Goal: Task Accomplishment & Management: Manage account settings

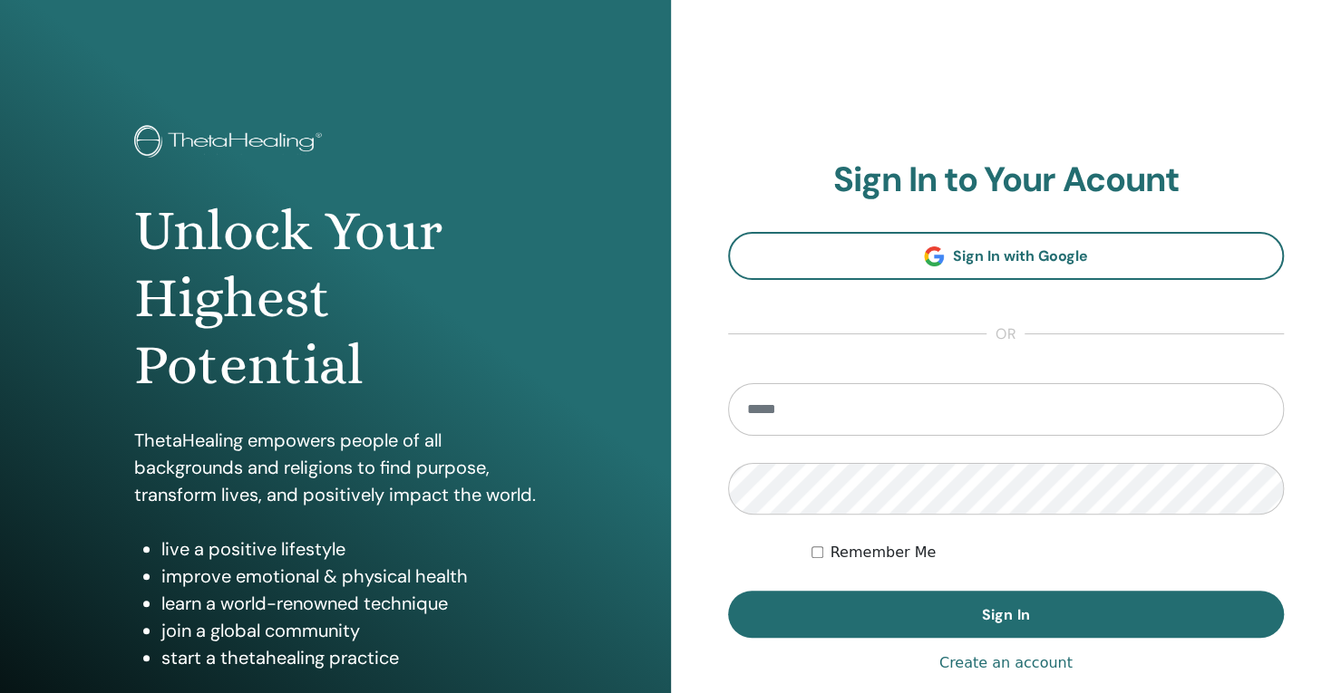
type input "**********"
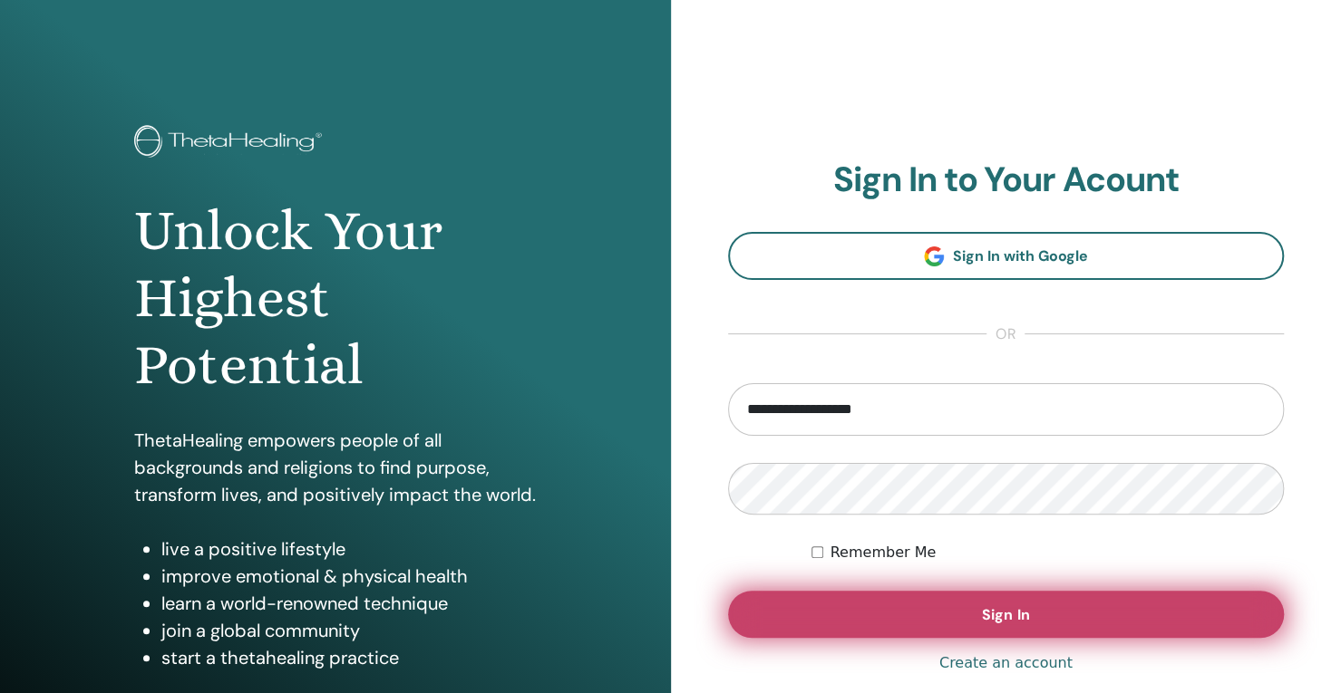
click at [847, 634] on button "Sign In" at bounding box center [1006, 614] width 557 height 47
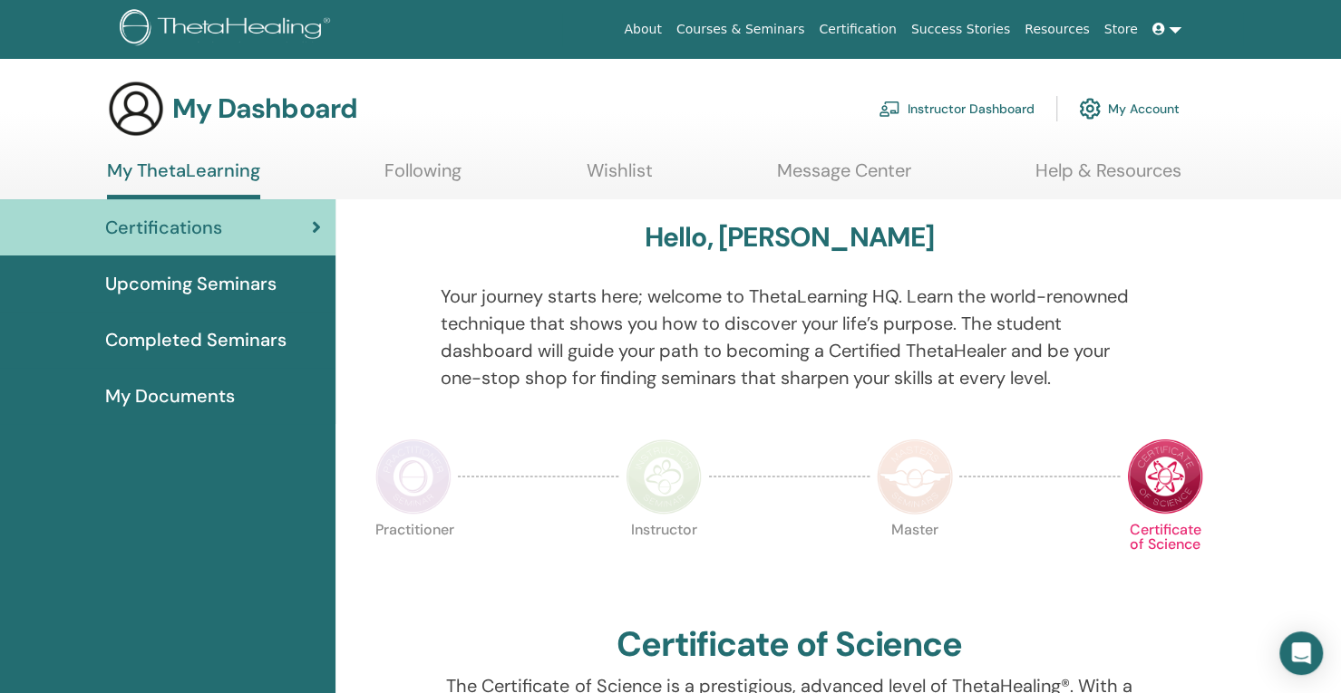
click at [977, 102] on link "Instructor Dashboard" at bounding box center [956, 109] width 156 height 40
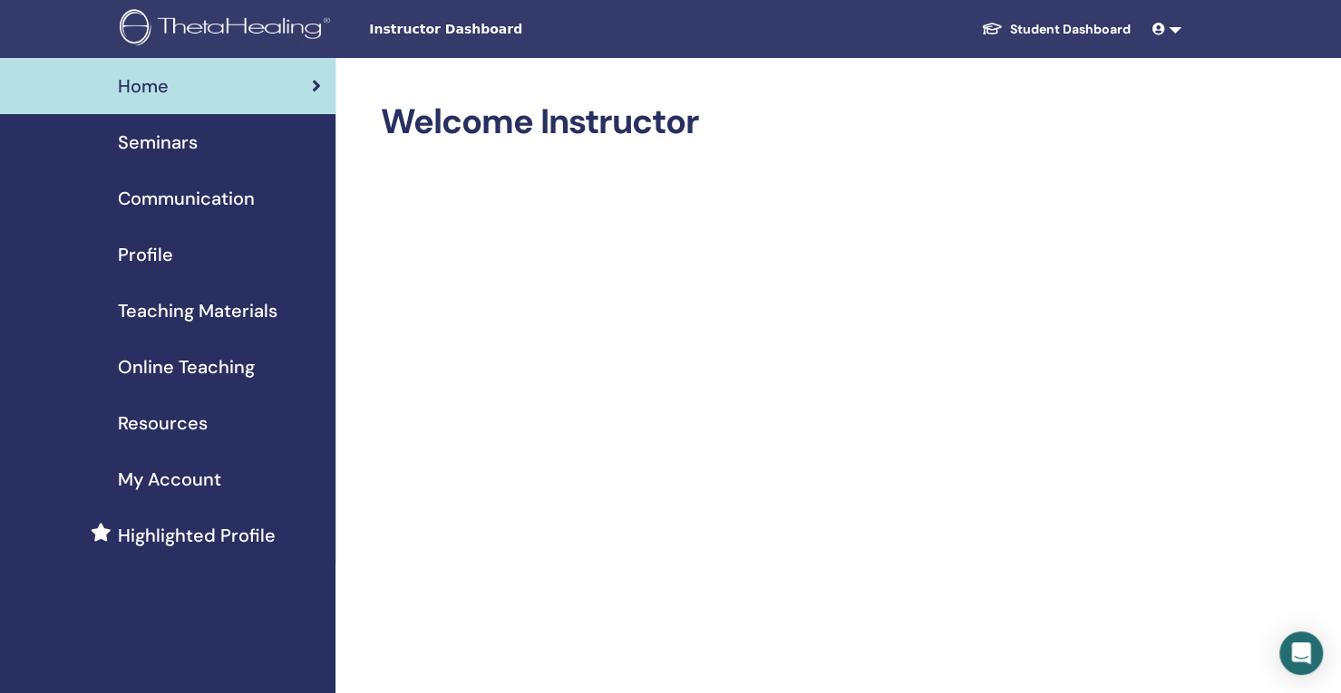
click at [277, 137] on div "Seminars" at bounding box center [168, 142] width 306 height 27
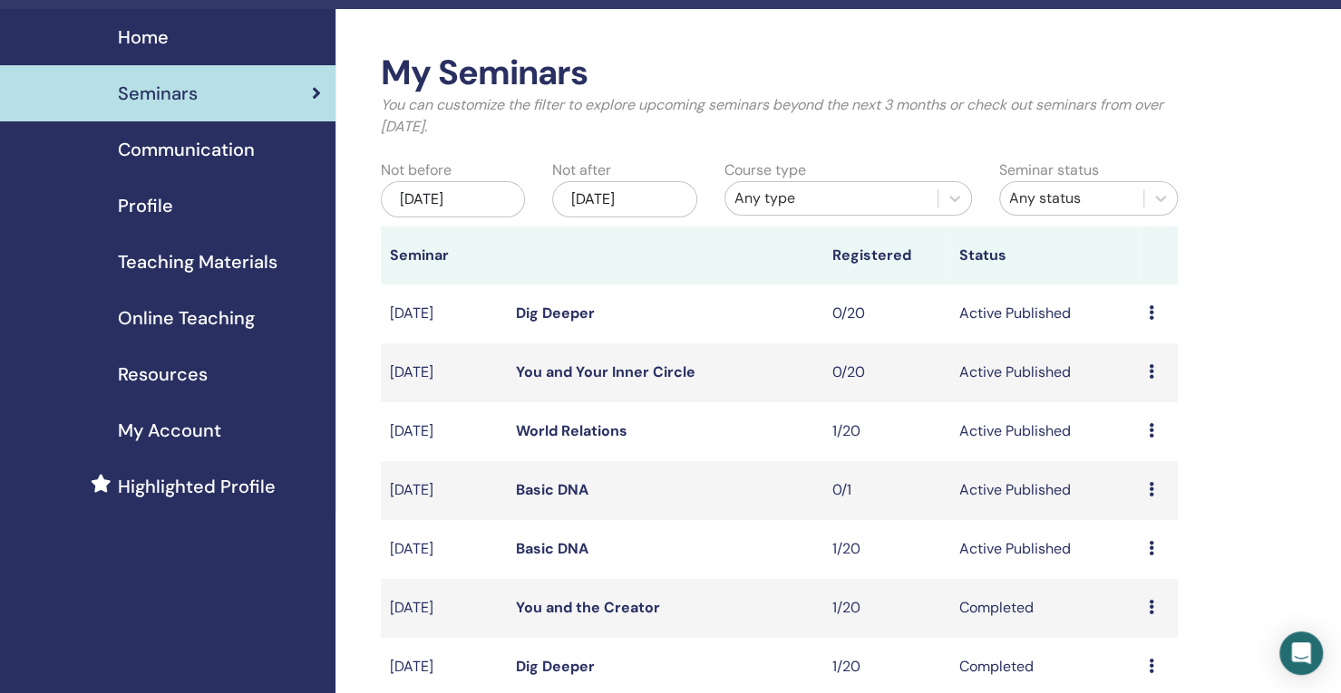
scroll to position [66, 0]
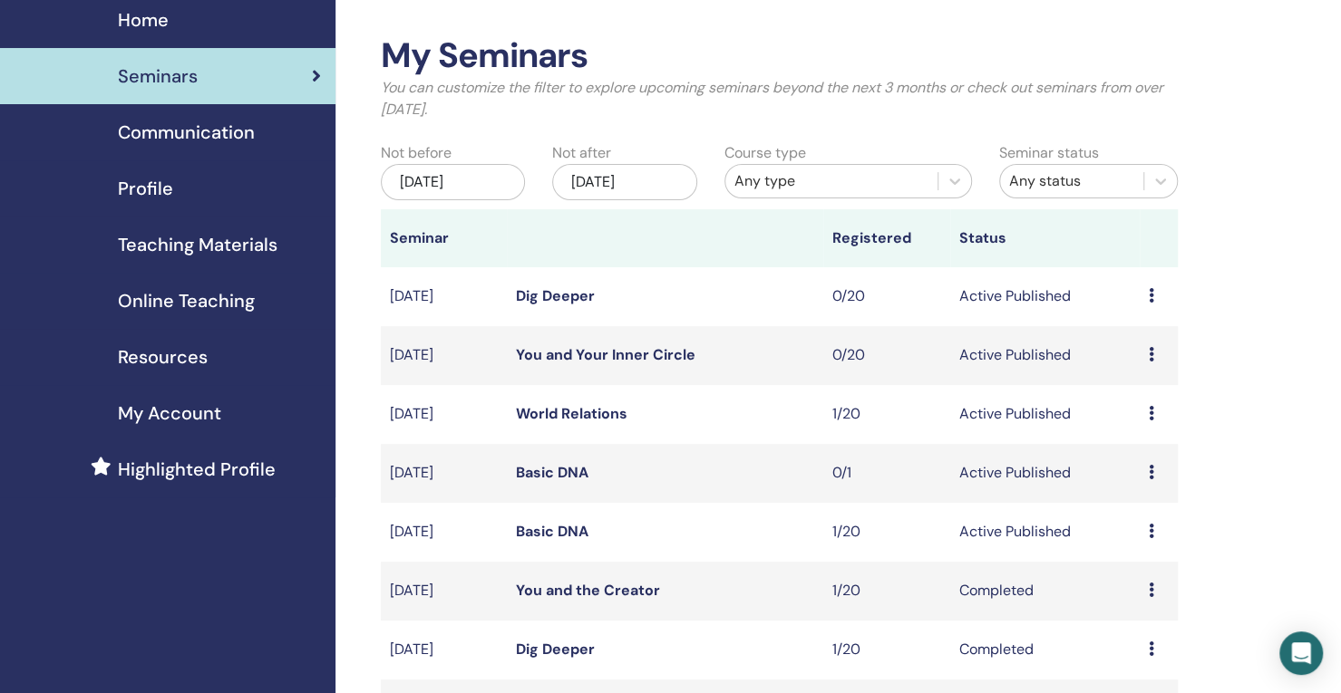
click at [190, 141] on span "Communication" at bounding box center [186, 132] width 137 height 27
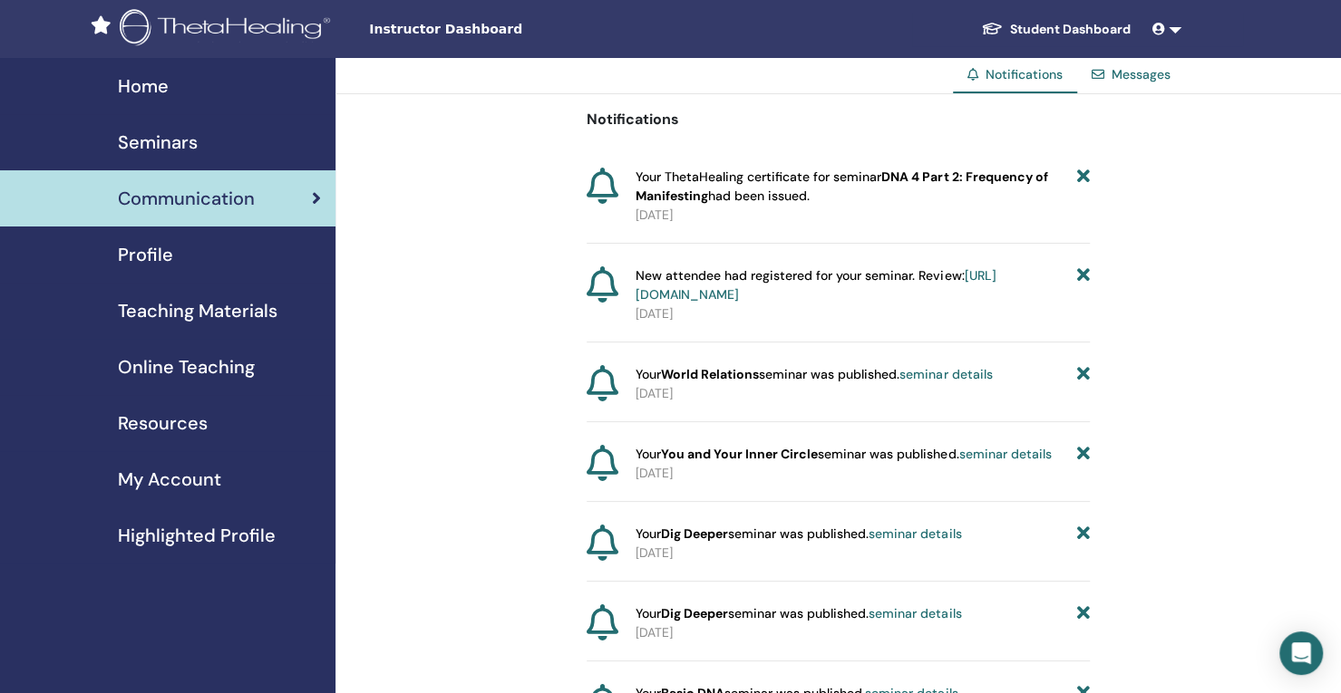
click at [190, 141] on span "Seminars" at bounding box center [158, 142] width 80 height 27
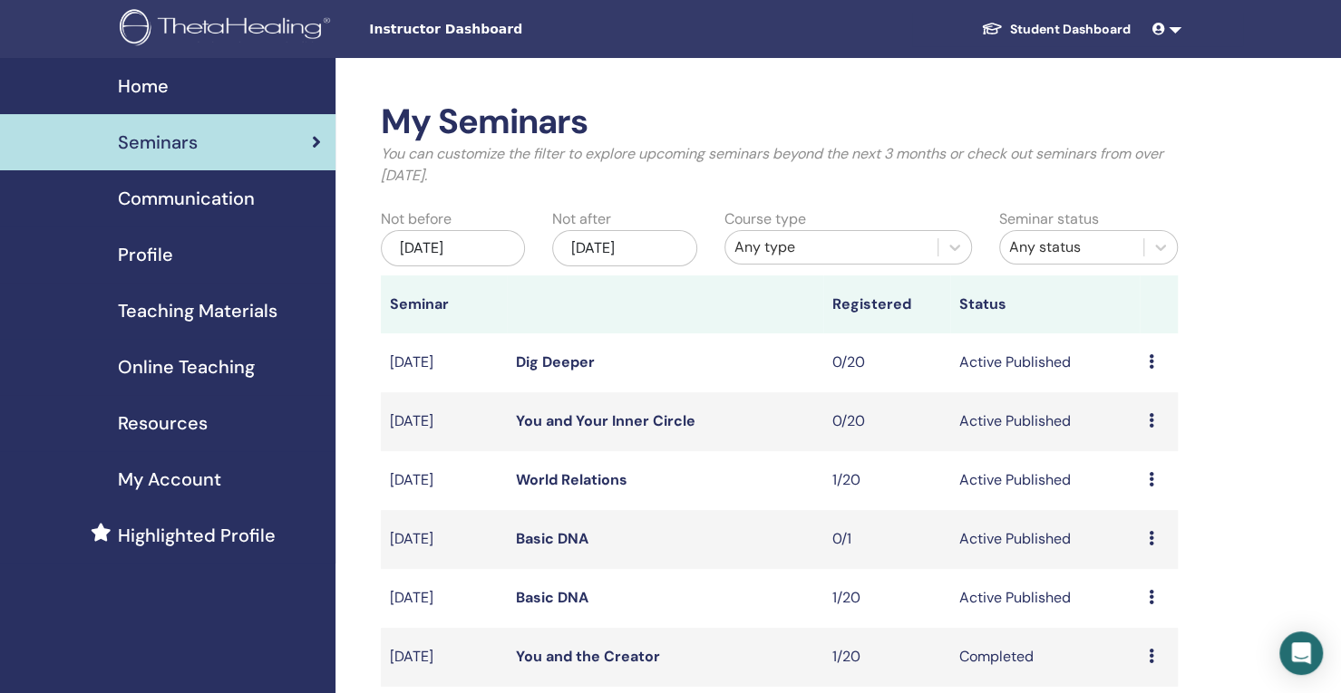
click at [190, 436] on span "Resources" at bounding box center [163, 423] width 90 height 27
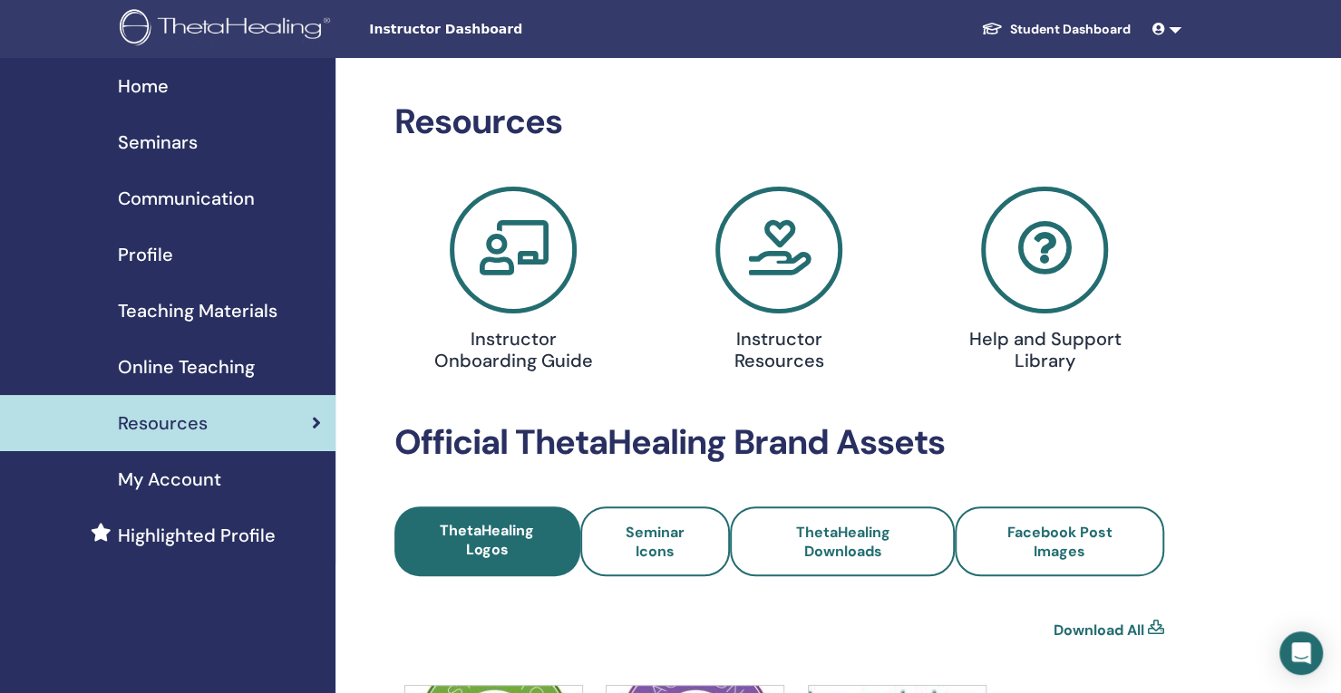
click at [196, 469] on span "My Account" at bounding box center [169, 479] width 103 height 27
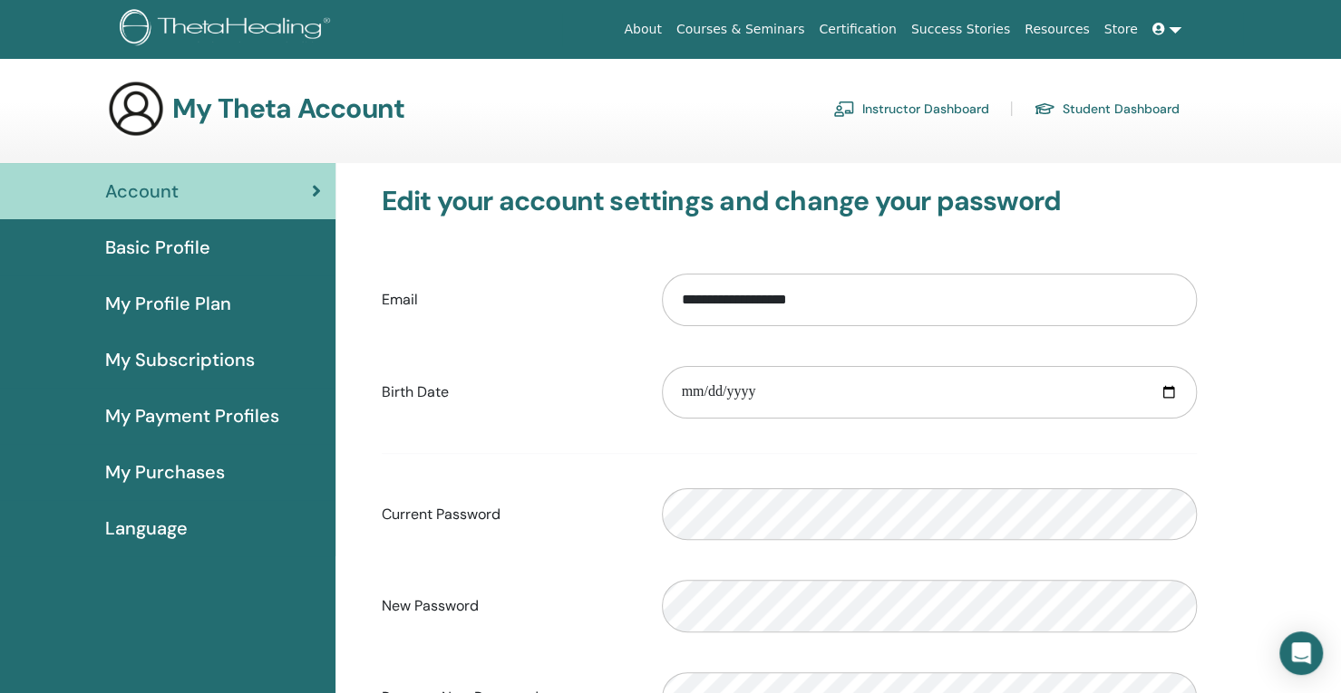
click at [890, 97] on link "Instructor Dashboard" at bounding box center [911, 108] width 156 height 29
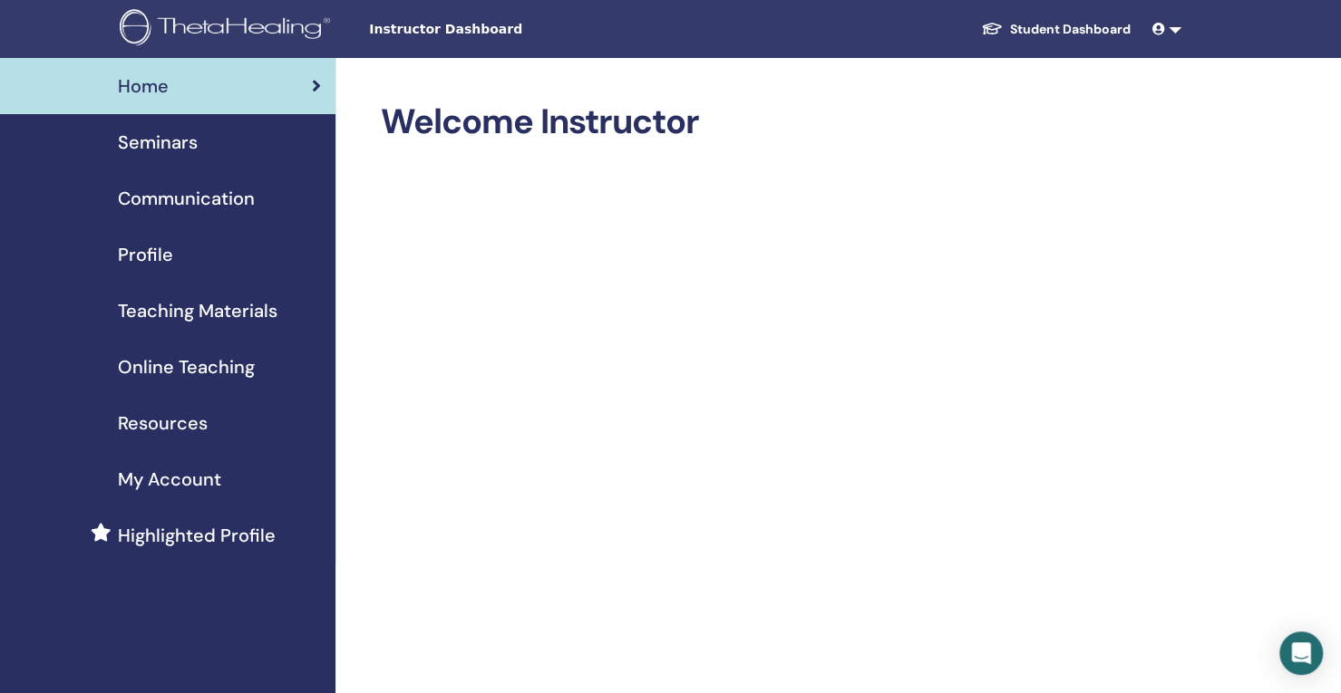
click at [165, 141] on span "Seminars" at bounding box center [158, 142] width 80 height 27
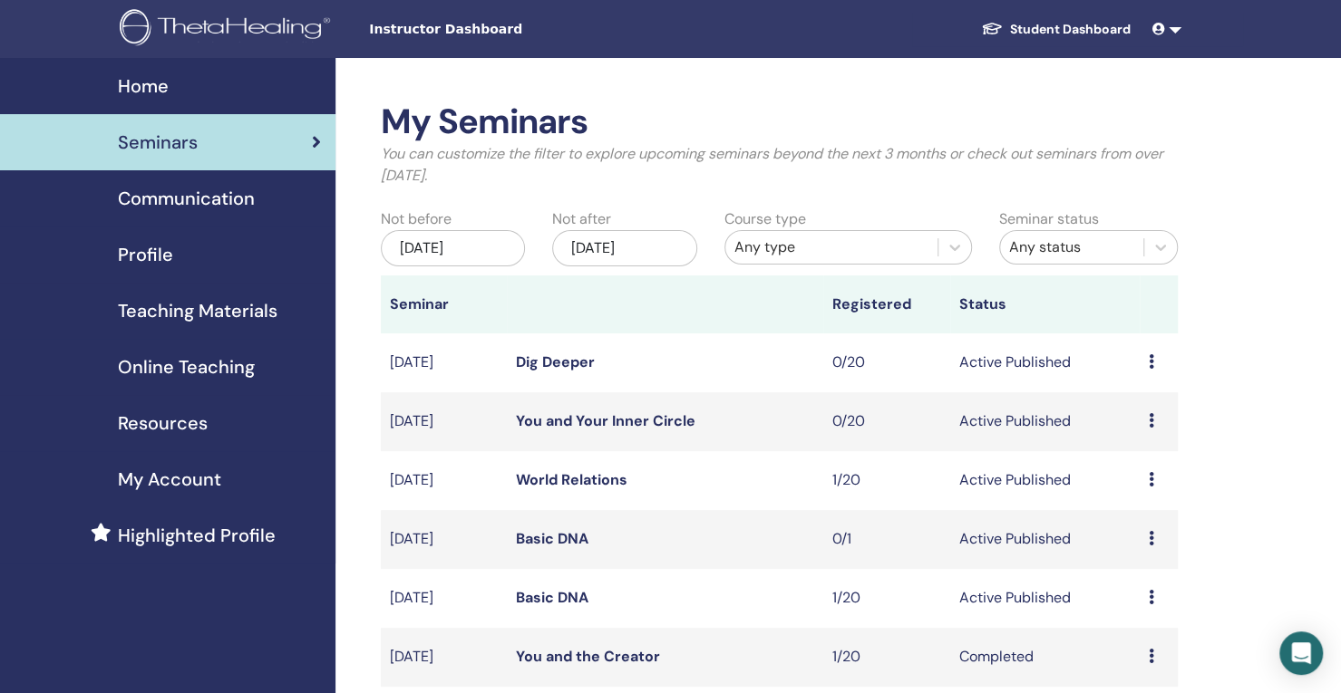
click at [1151, 481] on icon at bounding box center [1150, 479] width 5 height 15
click at [1137, 527] on li "Edit" at bounding box center [1141, 522] width 98 height 27
click at [1148, 472] on td "Preview Edit Attendees Cancel" at bounding box center [1158, 480] width 38 height 59
click at [1150, 477] on icon at bounding box center [1150, 479] width 5 height 15
click at [1144, 521] on li "Edit" at bounding box center [1140, 518] width 98 height 27
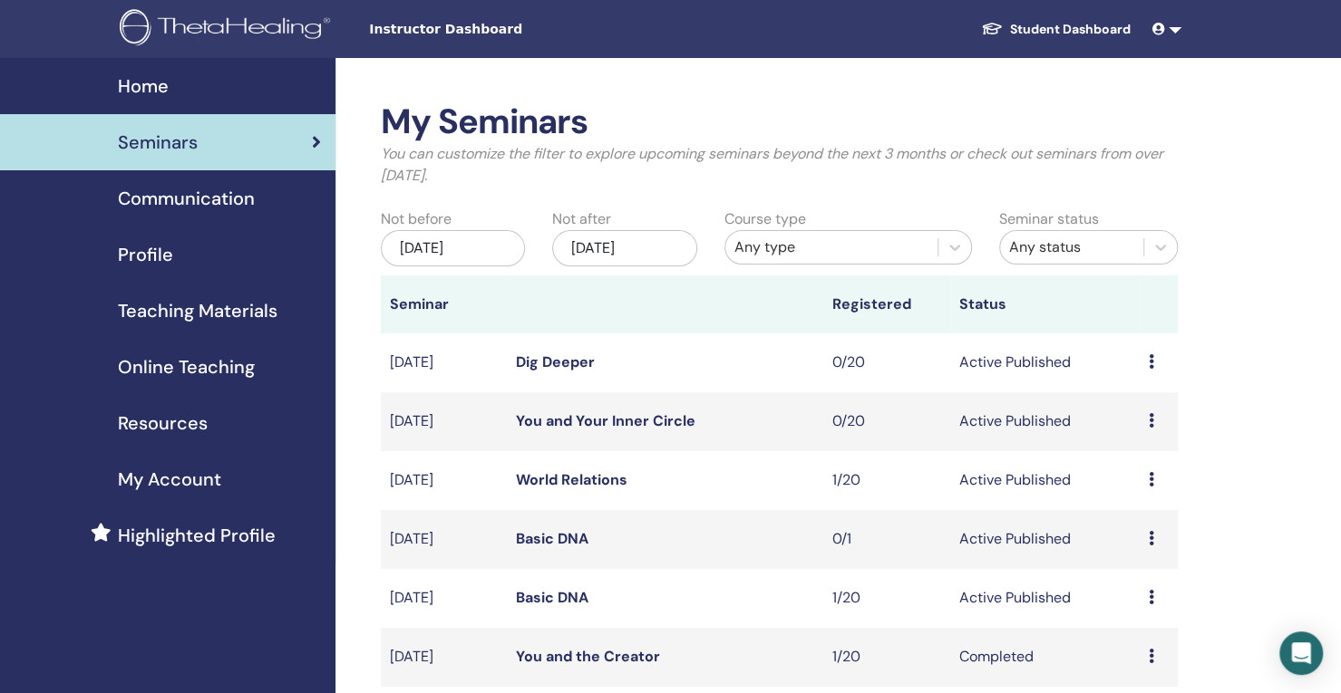
click at [939, 478] on td "1/20" at bounding box center [886, 480] width 127 height 59
click at [1151, 480] on icon at bounding box center [1150, 479] width 5 height 15
click at [1113, 490] on link "Preview" at bounding box center [1133, 493] width 52 height 19
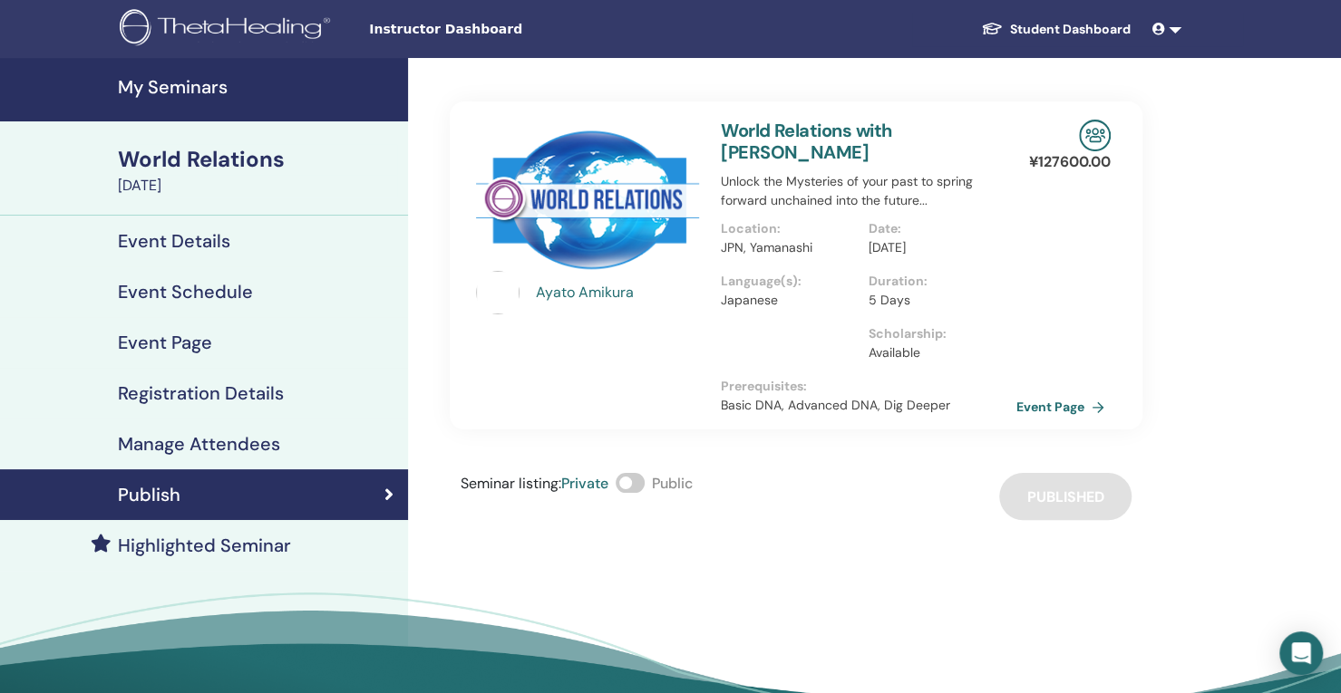
click at [228, 245] on h4 "Event Details" at bounding box center [174, 241] width 112 height 22
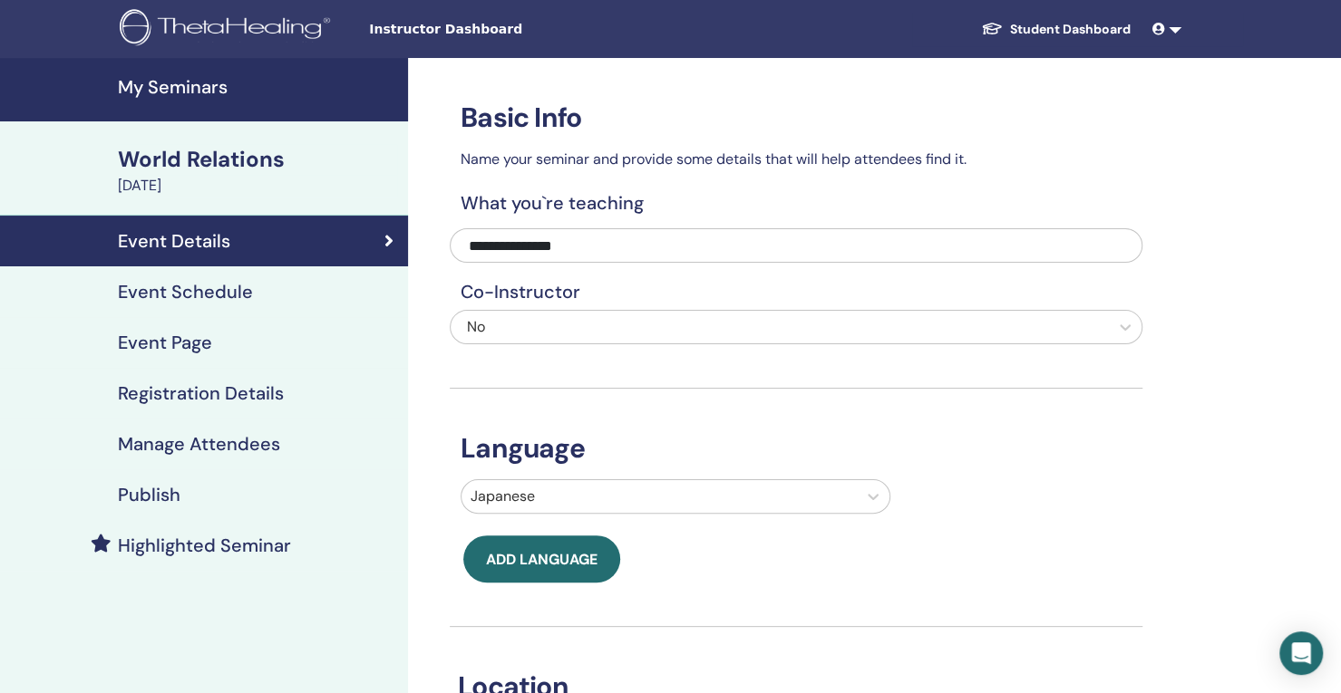
click at [329, 266] on link "Event Schedule" at bounding box center [204, 291] width 408 height 51
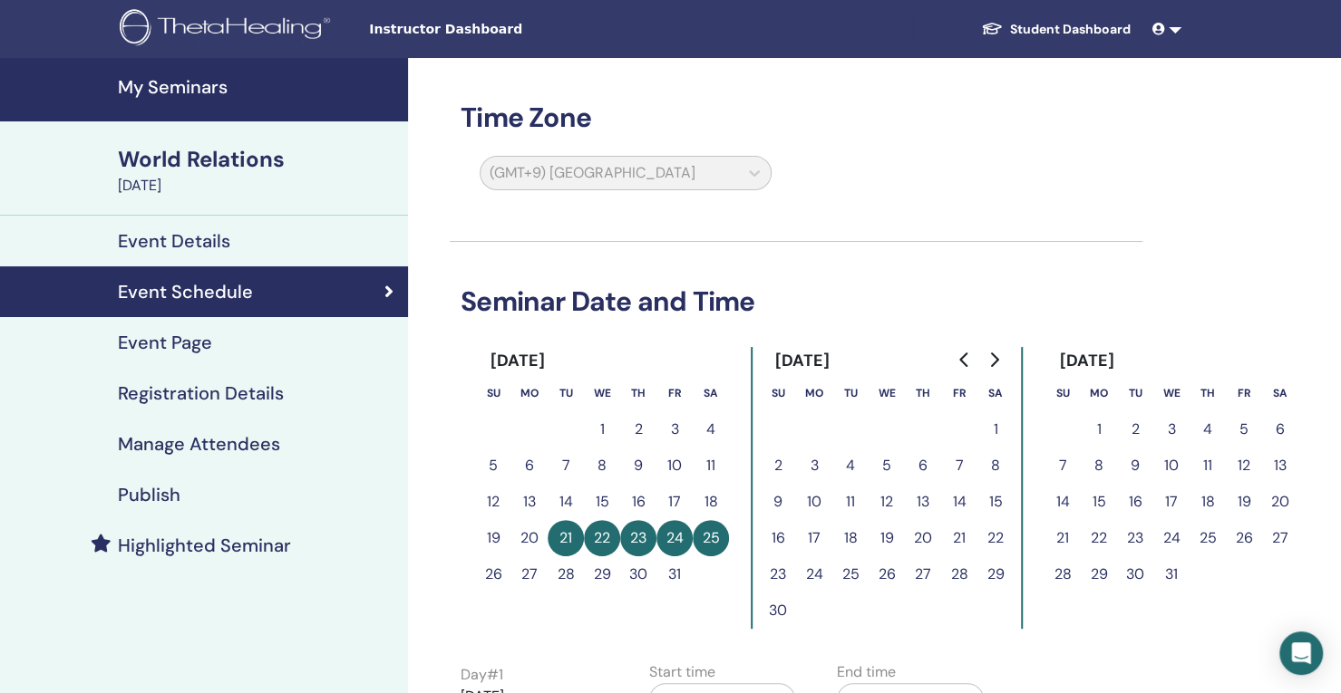
click at [301, 312] on link "Event Schedule" at bounding box center [204, 291] width 408 height 51
click at [294, 338] on div "Event Page" at bounding box center [204, 343] width 379 height 22
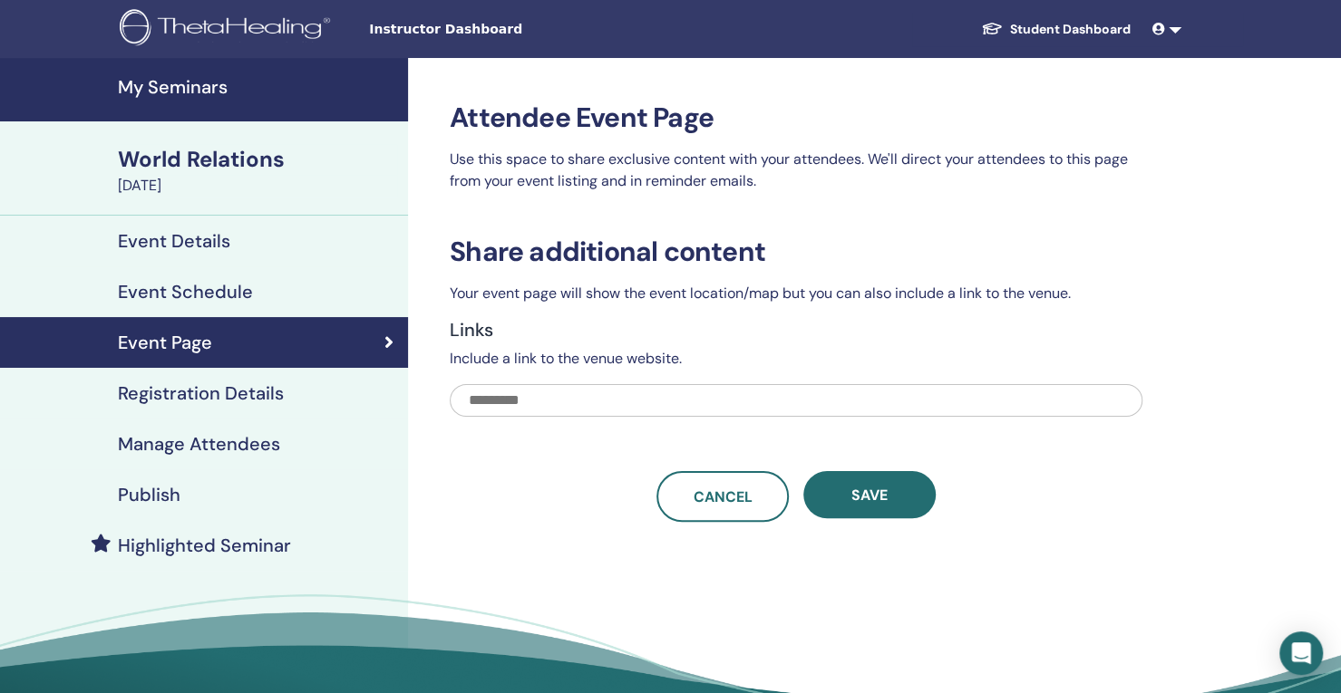
click at [285, 415] on link "Registration Details" at bounding box center [204, 393] width 408 height 51
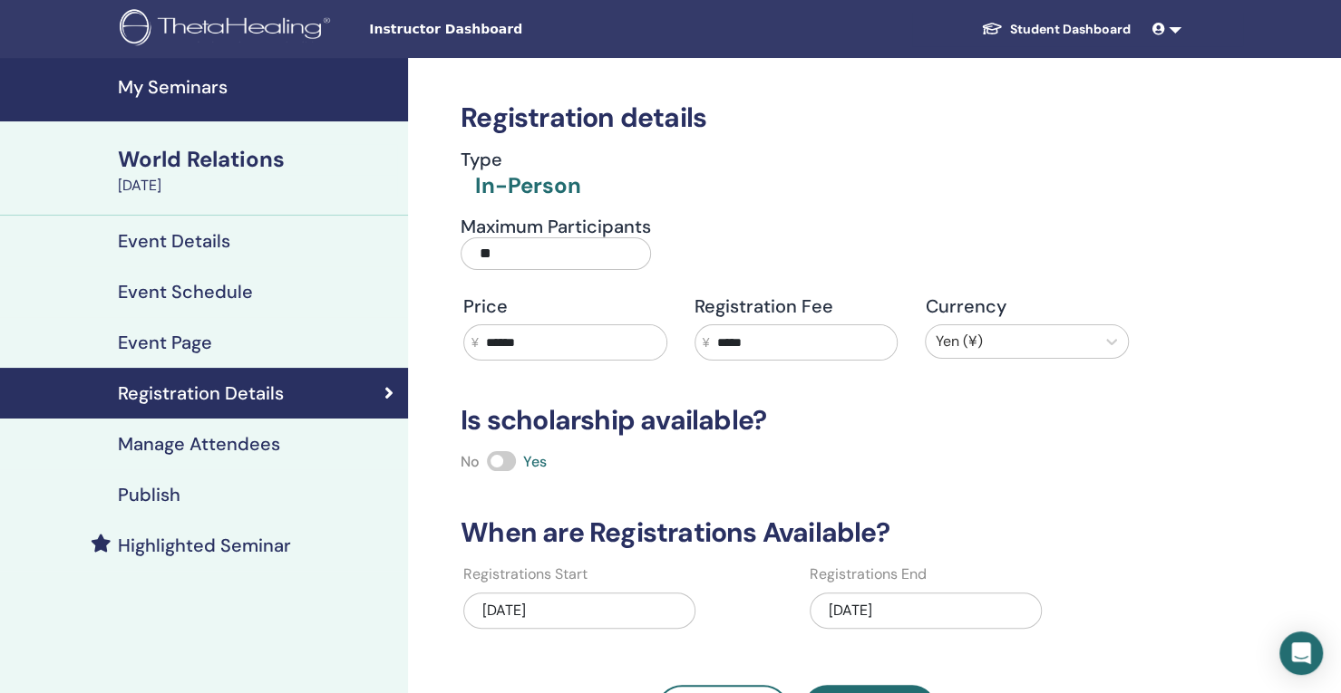
click at [290, 446] on div "Manage Attendees" at bounding box center [204, 444] width 379 height 22
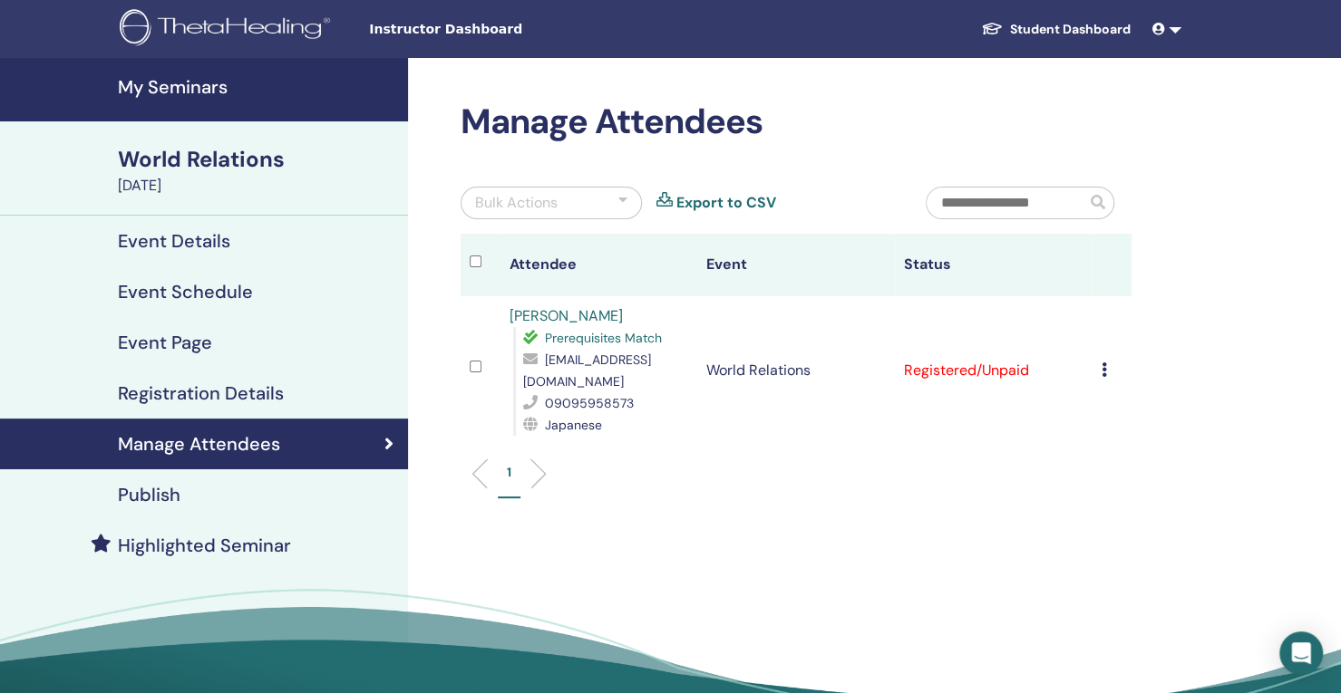
click at [1110, 366] on div "Cancel Registration Do not auto-certify Mark as Paid Mark as Unpaid Mark as Abs…" at bounding box center [1111, 371] width 22 height 22
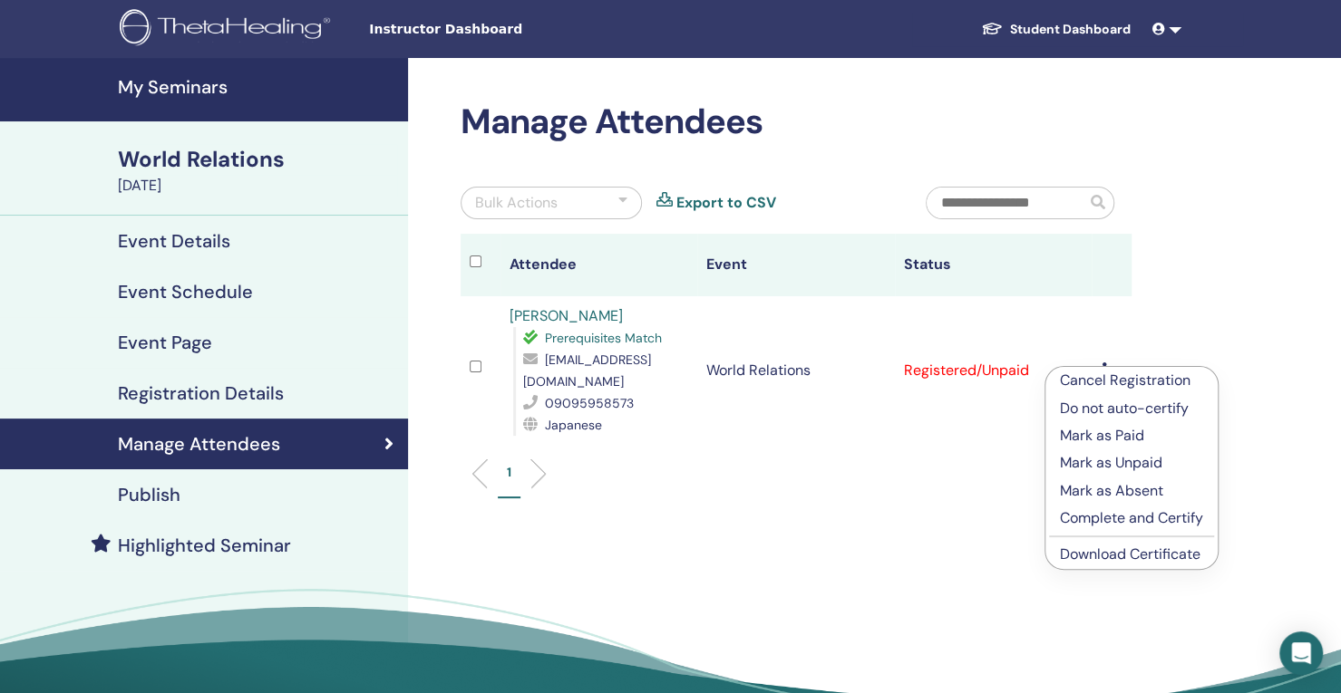
click at [1114, 441] on p "Mark as Paid" at bounding box center [1131, 436] width 143 height 22
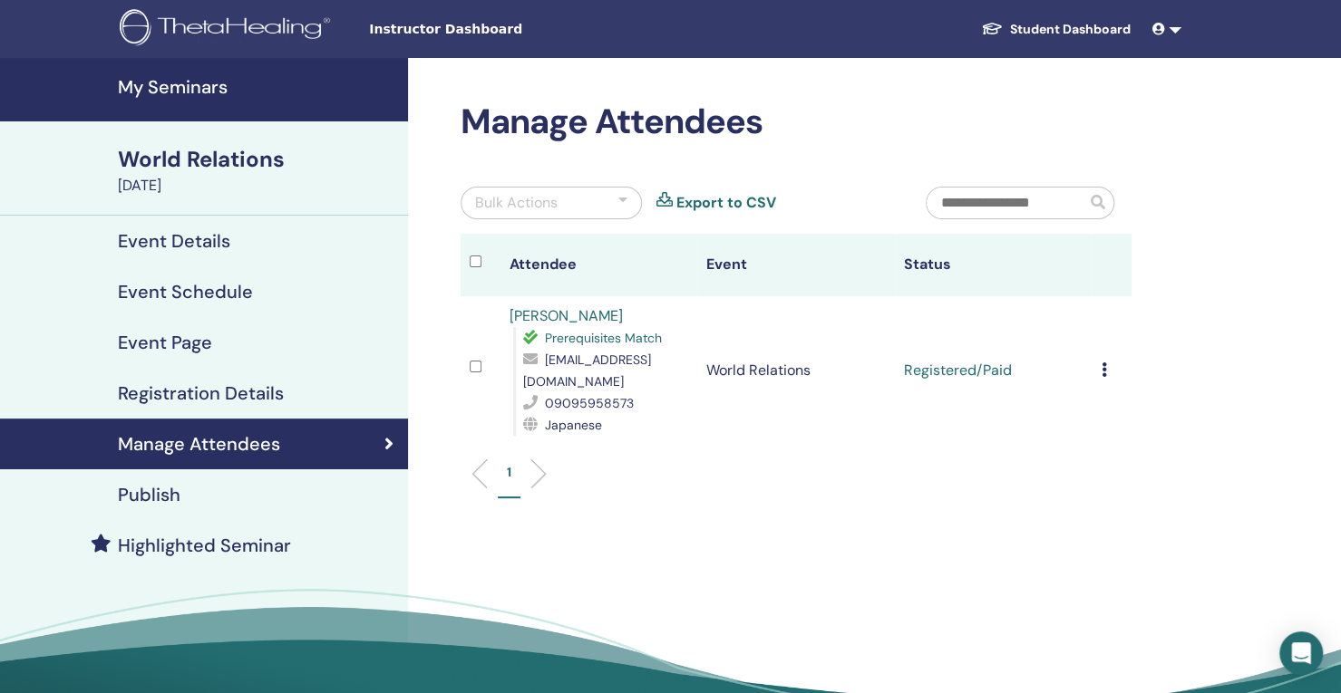
click at [236, 342] on div "Event Page" at bounding box center [204, 343] width 379 height 22
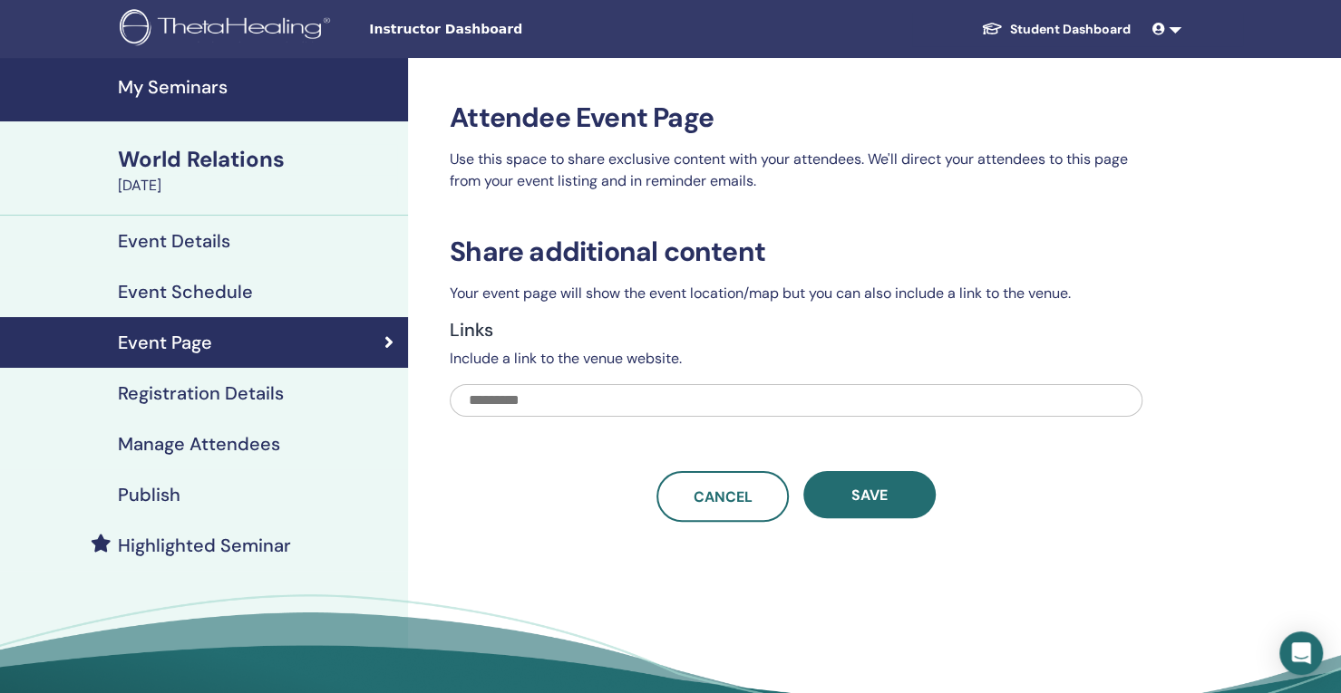
click at [257, 303] on link "Event Schedule" at bounding box center [204, 291] width 408 height 51
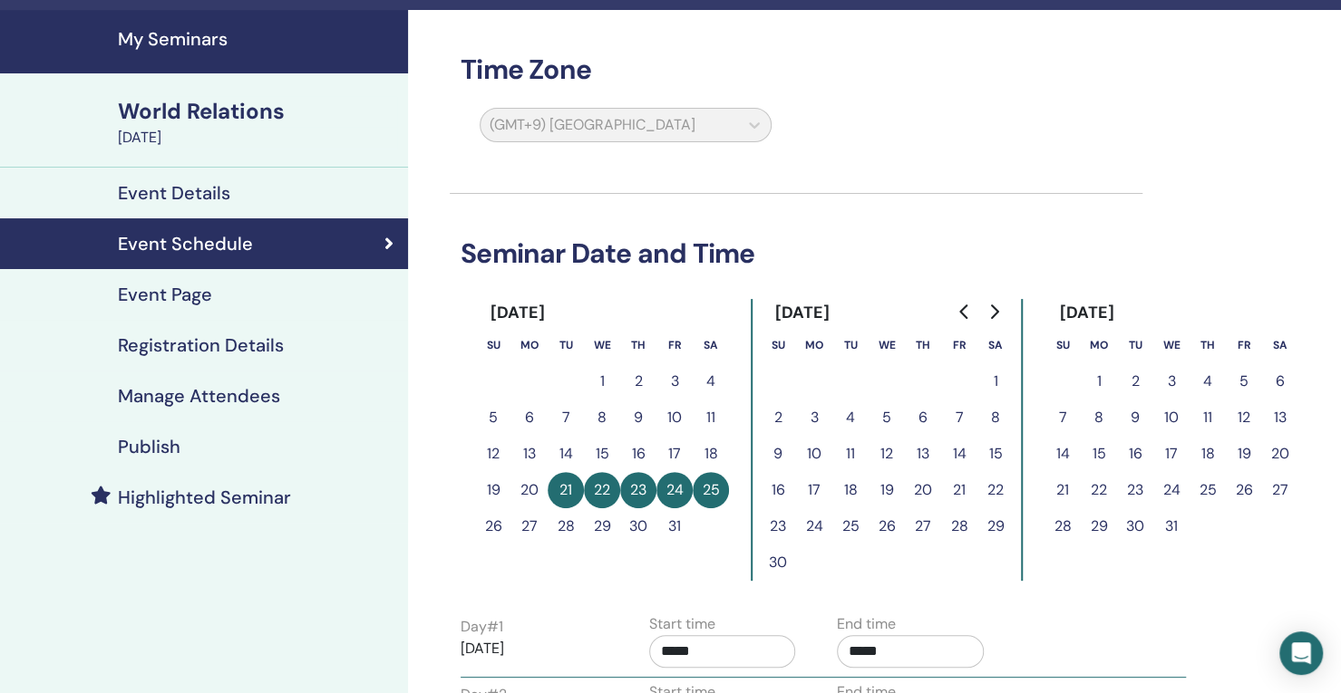
scroll to position [9, 0]
